Goal: Information Seeking & Learning: Learn about a topic

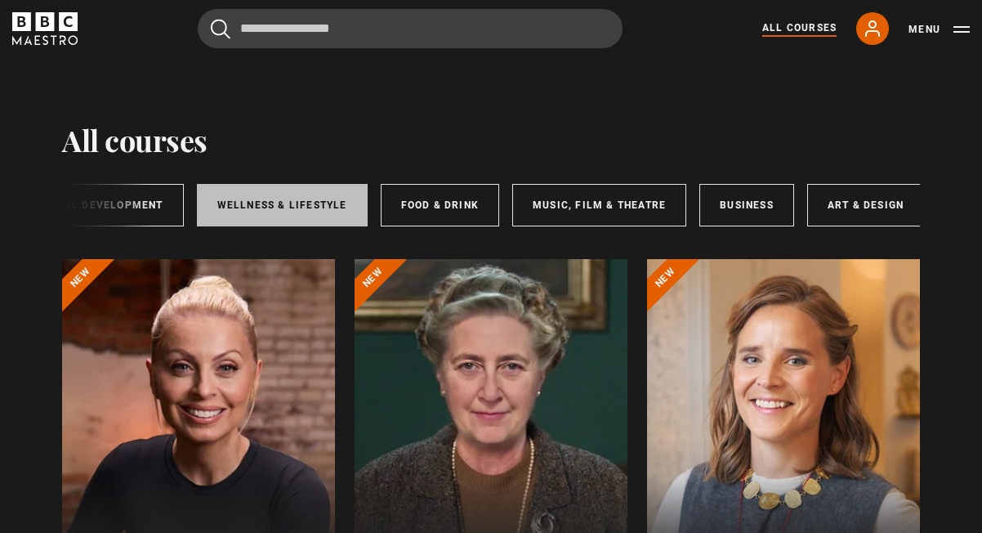
scroll to position [0, 341]
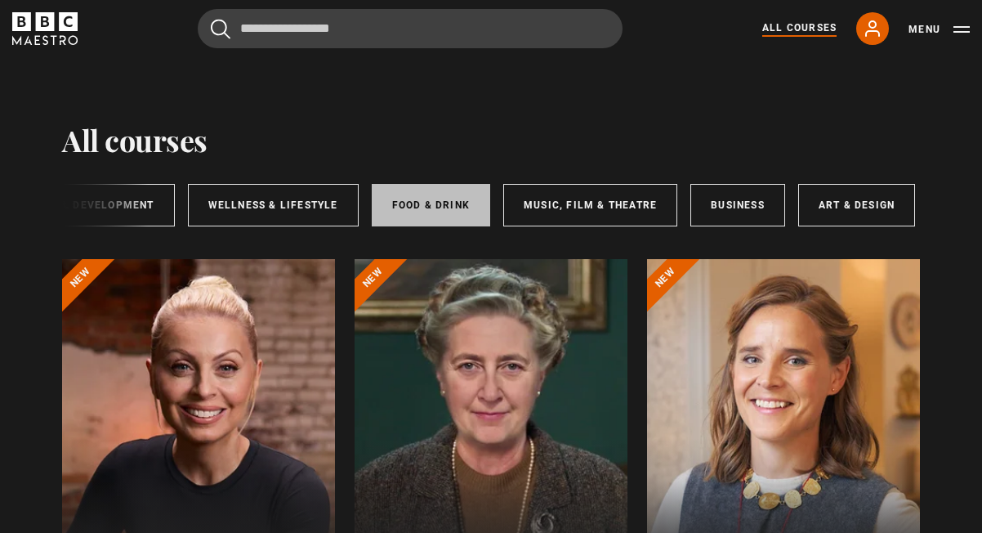
click at [404, 201] on link "Food & Drink" at bounding box center [431, 205] width 118 height 42
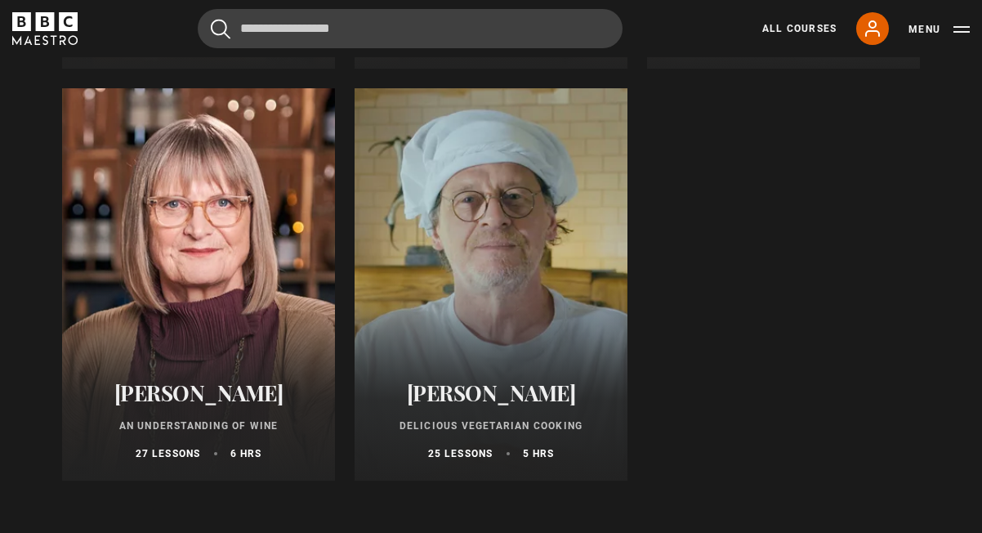
scroll to position [995, 0]
click at [466, 311] on div at bounding box center [491, 283] width 273 height 392
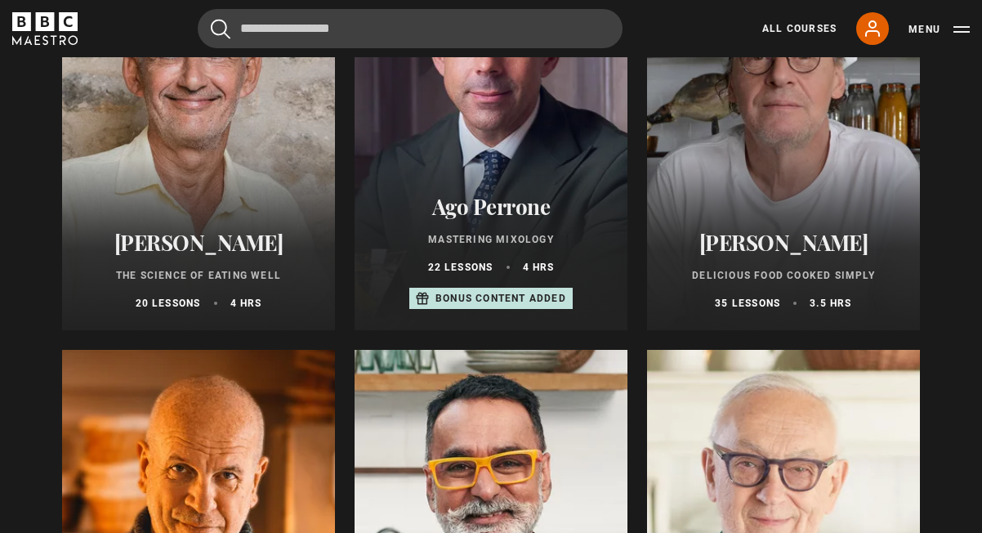
scroll to position [324, 0]
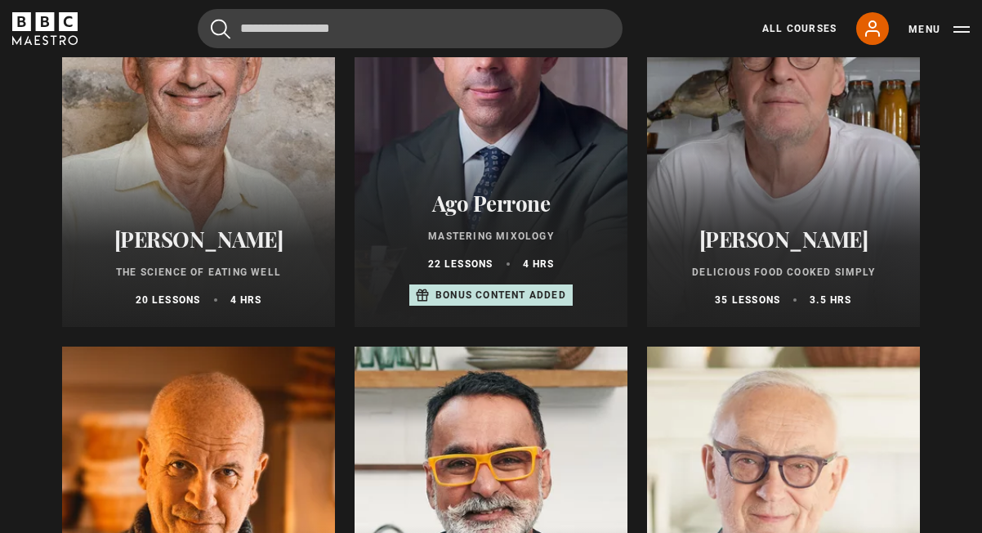
click at [488, 393] on div at bounding box center [491, 542] width 273 height 392
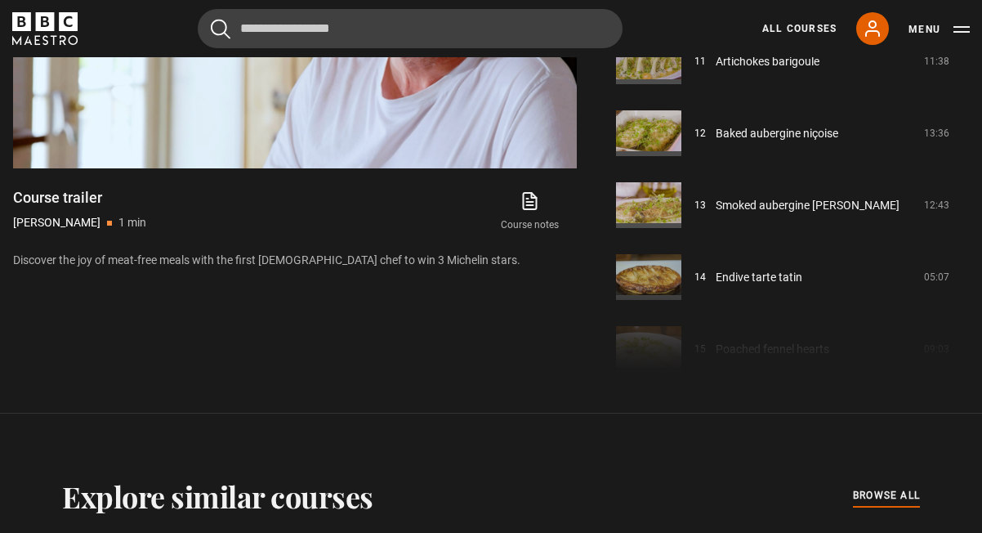
scroll to position [779, 0]
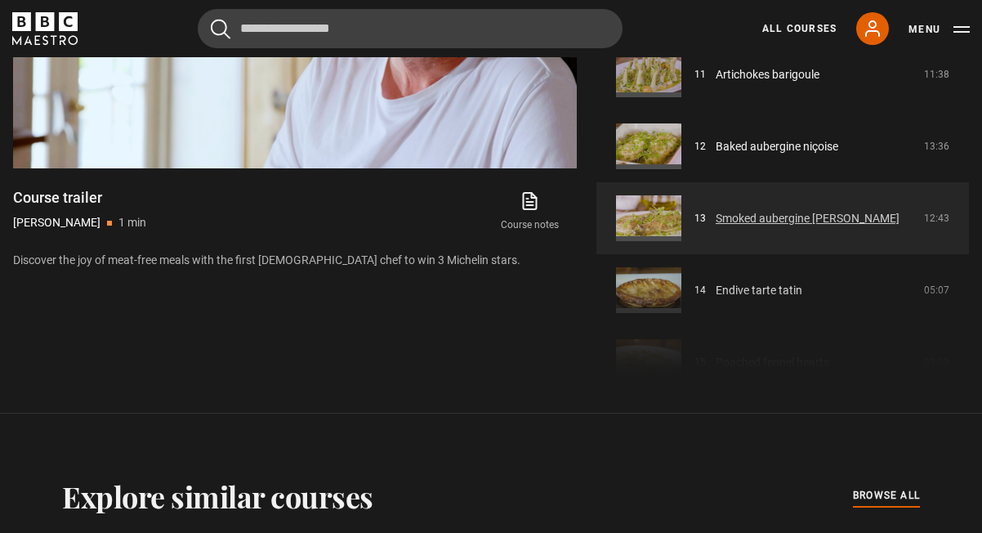
click at [724, 227] on link "Smoked aubergine [PERSON_NAME]" at bounding box center [808, 218] width 184 height 17
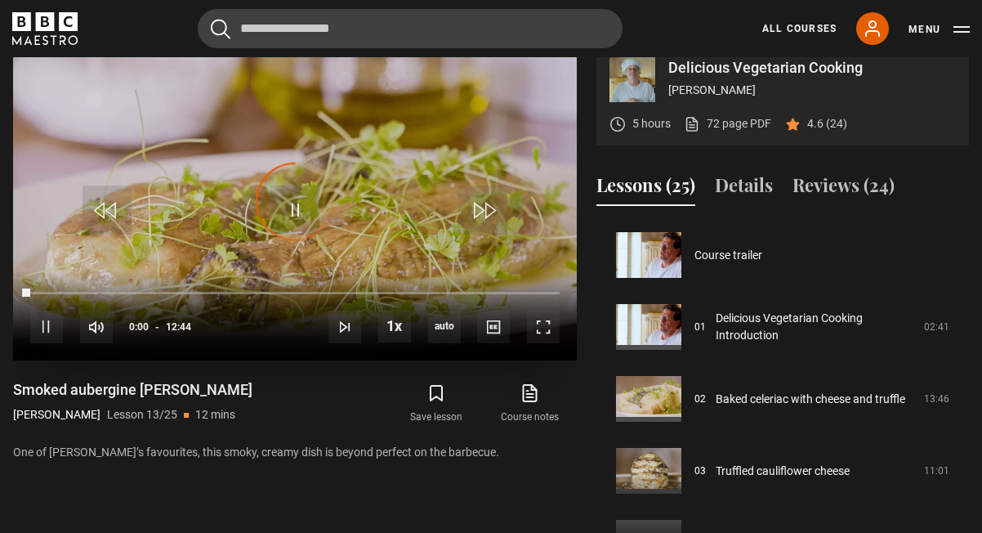
scroll to position [863, 0]
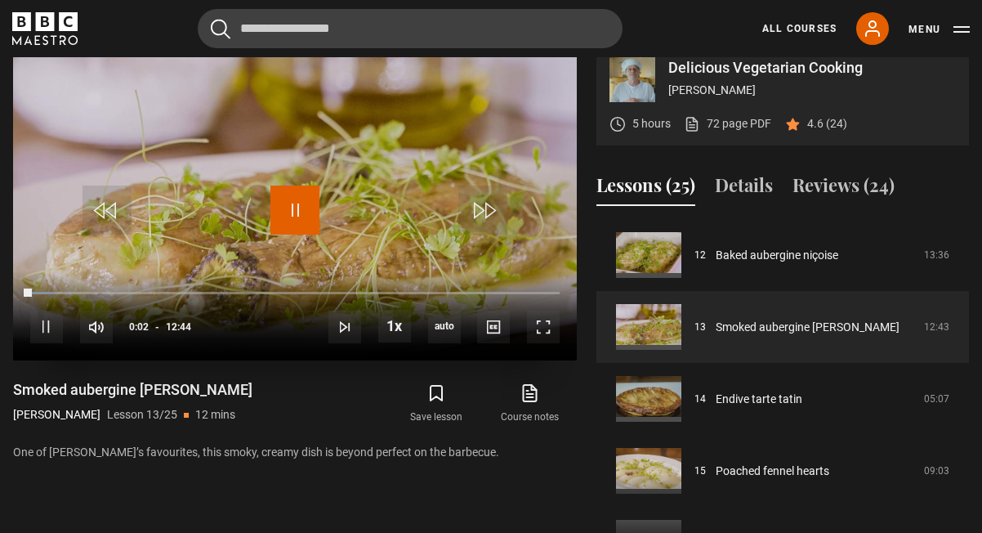
click at [296, 233] on span "Video Player" at bounding box center [294, 209] width 49 height 49
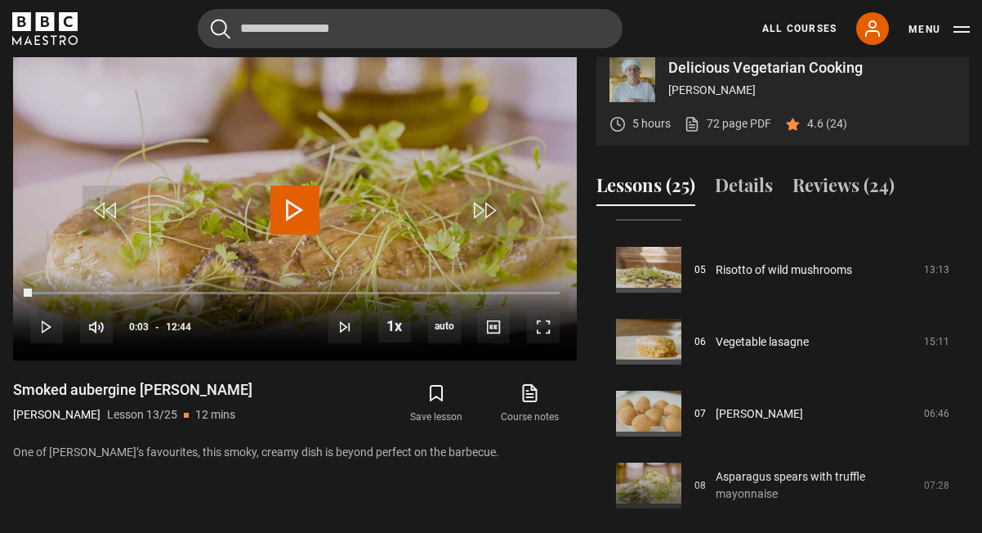
scroll to position [342, 0]
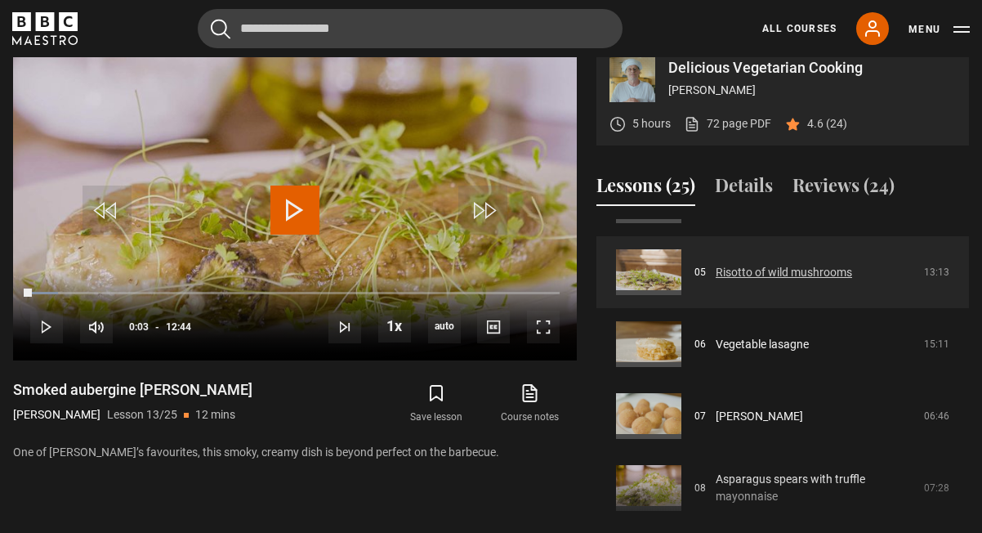
click at [778, 281] on link "Risotto of wild mushrooms" at bounding box center [784, 272] width 136 height 17
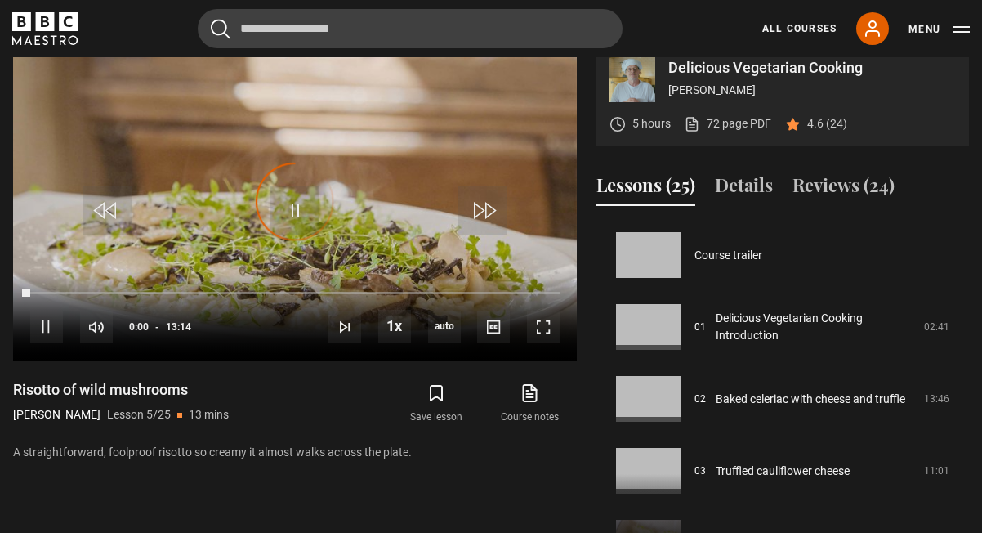
scroll to position [288, 0]
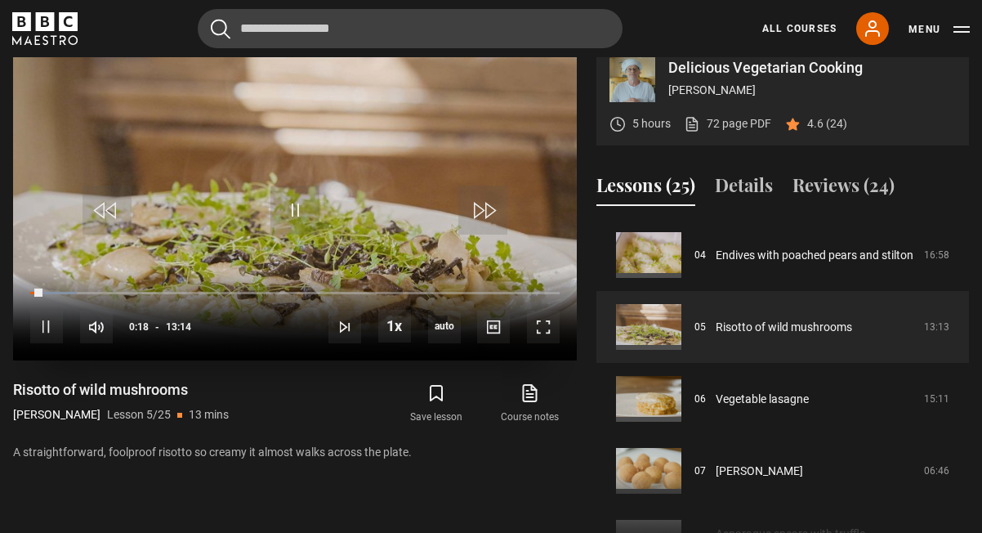
click at [560, 343] on div "10s Skip Back 10 seconds Pause 10s Skip Forward 10 seconds Loaded : 8.82% 11:54…" at bounding box center [295, 315] width 564 height 91
click at [546, 343] on span "Video Player" at bounding box center [543, 326] width 33 height 33
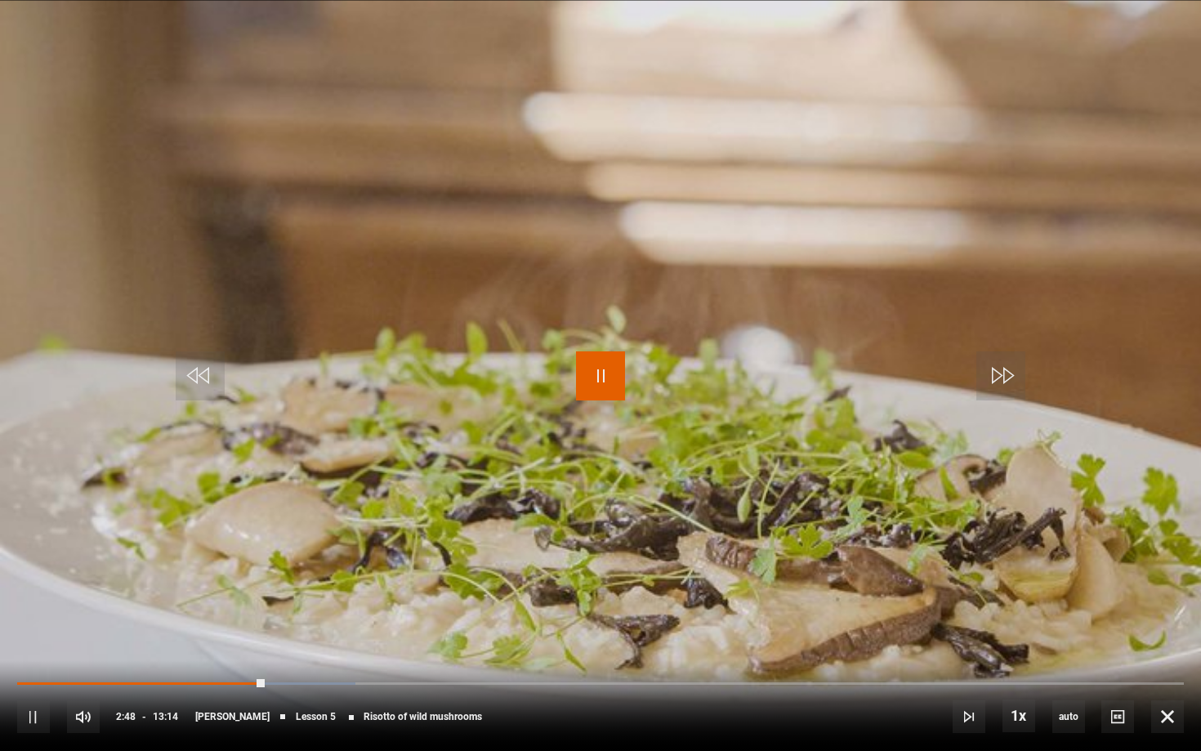
click at [613, 363] on span "Video Player" at bounding box center [600, 375] width 49 height 49
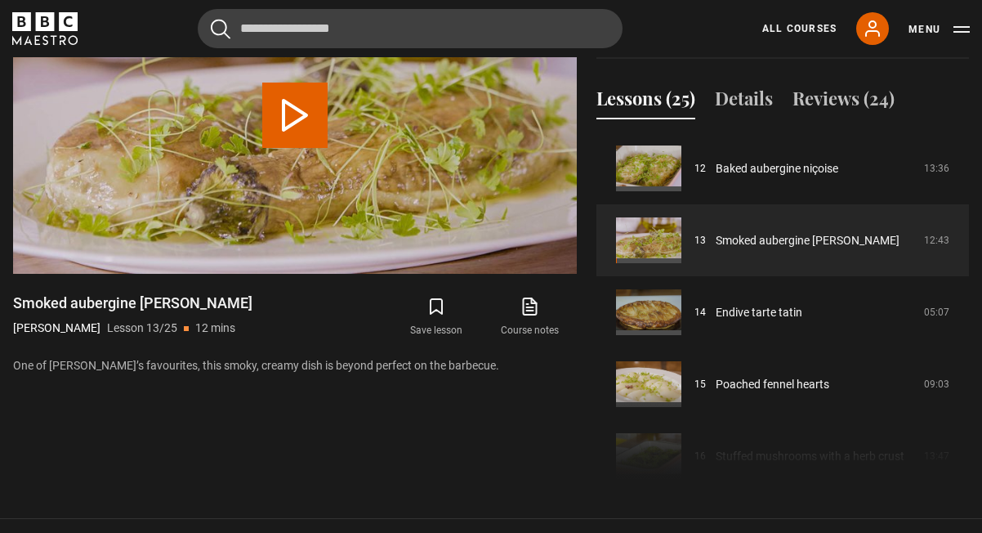
scroll to position [783, 0]
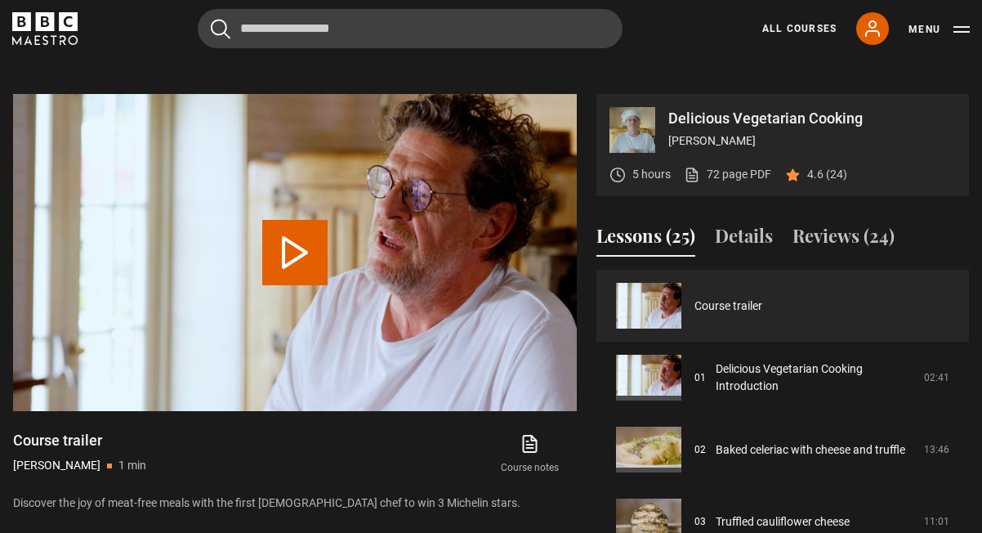
scroll to position [758, 0]
